Goal: Navigation & Orientation: Find specific page/section

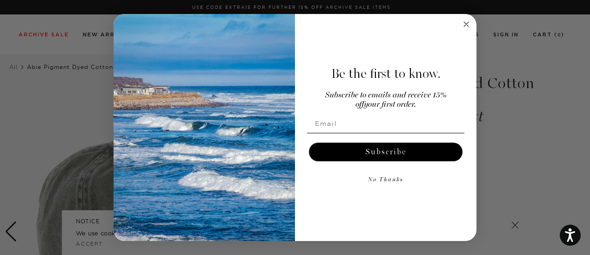
click at [270, 120] on img "POPUP Form" at bounding box center [205, 127] width 182 height 227
click at [469, 22] on circle "Close dialog" at bounding box center [466, 24] width 11 height 11
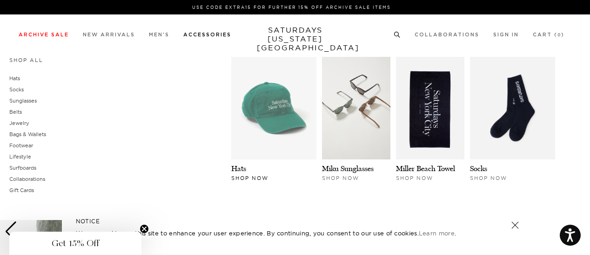
click at [269, 105] on img at bounding box center [273, 108] width 85 height 102
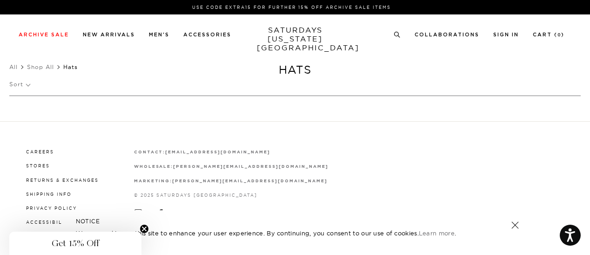
click at [515, 225] on link at bounding box center [515, 224] width 13 height 13
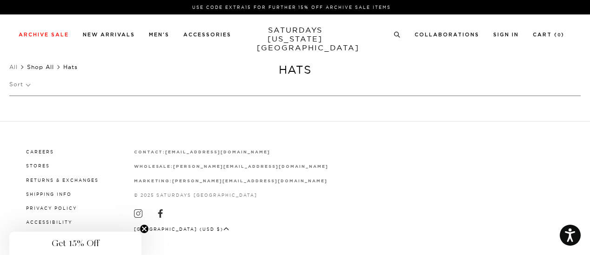
click at [41, 63] on link "Shop All" at bounding box center [40, 66] width 27 height 7
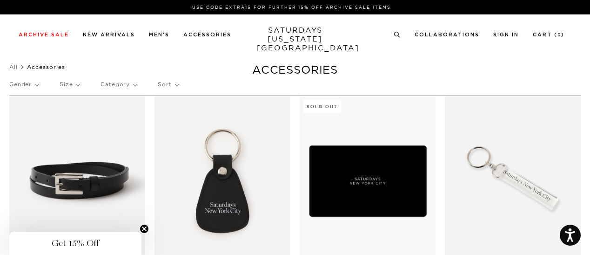
click at [113, 85] on p "Category" at bounding box center [119, 84] width 36 height 21
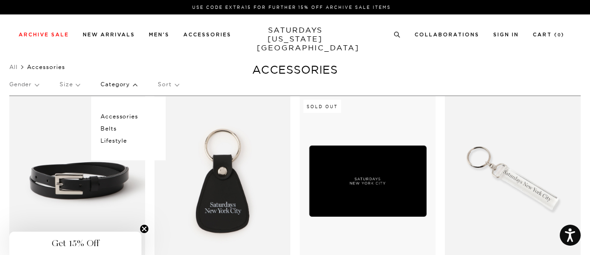
click at [111, 83] on p "Category" at bounding box center [119, 84] width 36 height 21
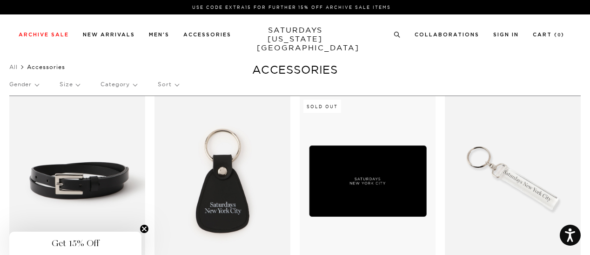
click at [167, 88] on p "Sort" at bounding box center [168, 84] width 20 height 21
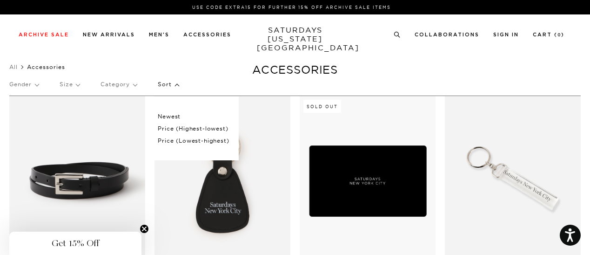
click at [167, 86] on p "Sort" at bounding box center [168, 84] width 20 height 21
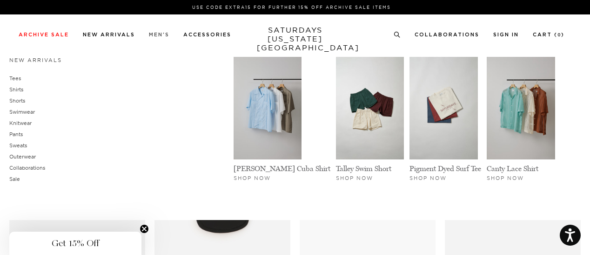
click at [161, 34] on link "Men's" at bounding box center [159, 34] width 20 height 5
